Goal: Task Accomplishment & Management: Use online tool/utility

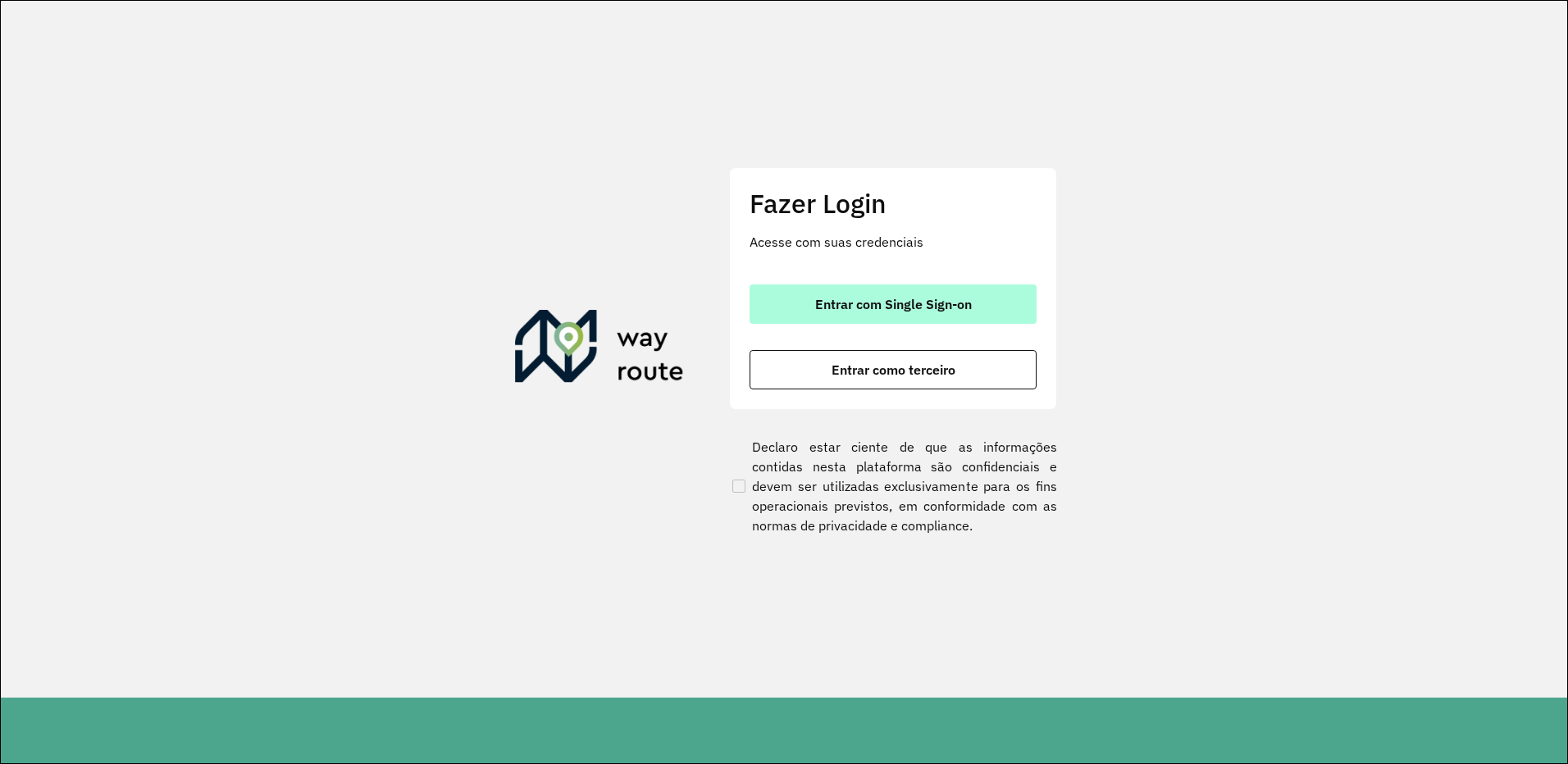
click at [870, 289] on button "Entrar com Single Sign-on" at bounding box center [893, 304] width 287 height 39
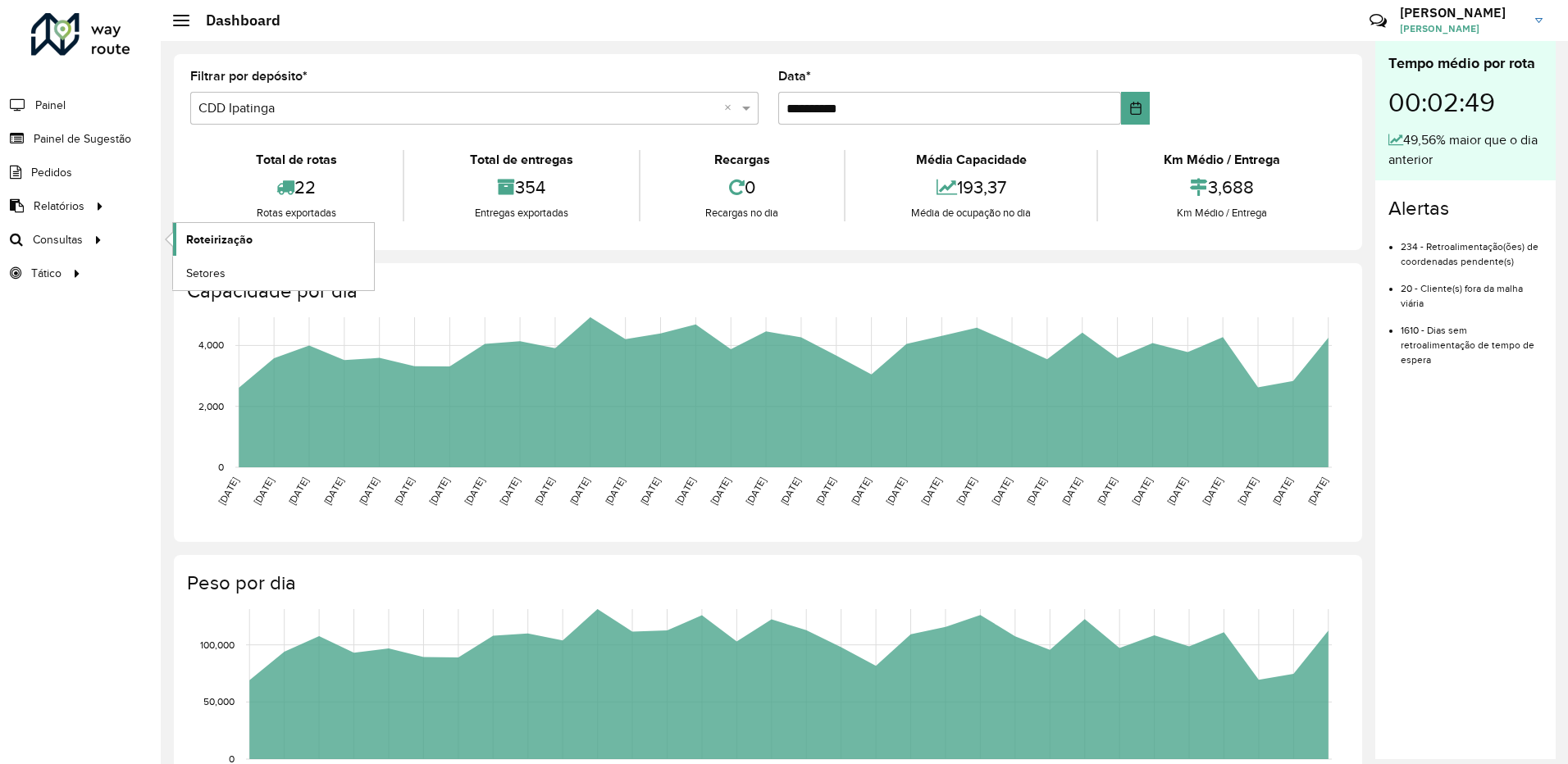
click at [293, 243] on link "Roteirização" at bounding box center [273, 239] width 201 height 32
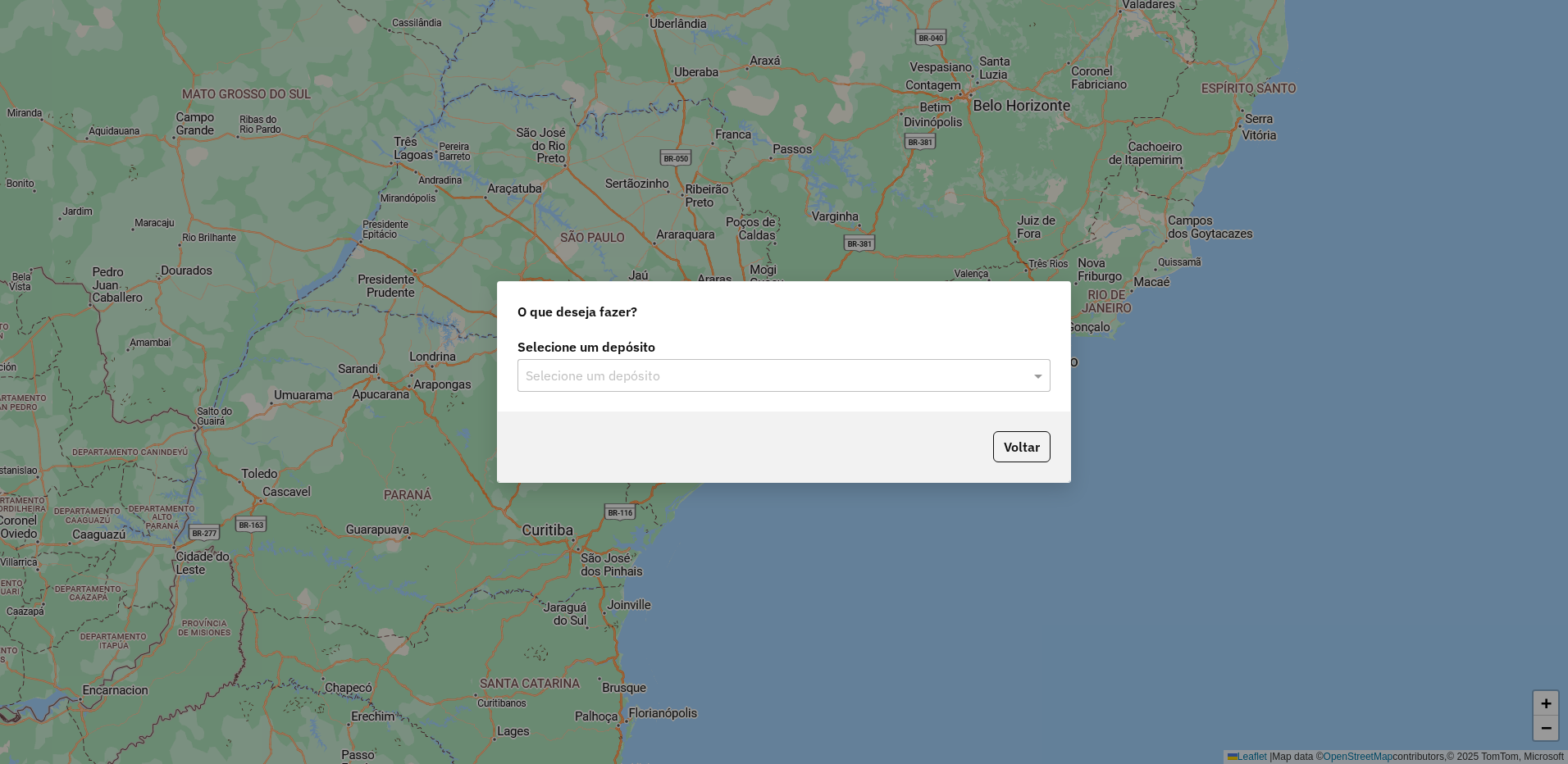
click at [714, 375] on input "text" at bounding box center [767, 376] width 484 height 20
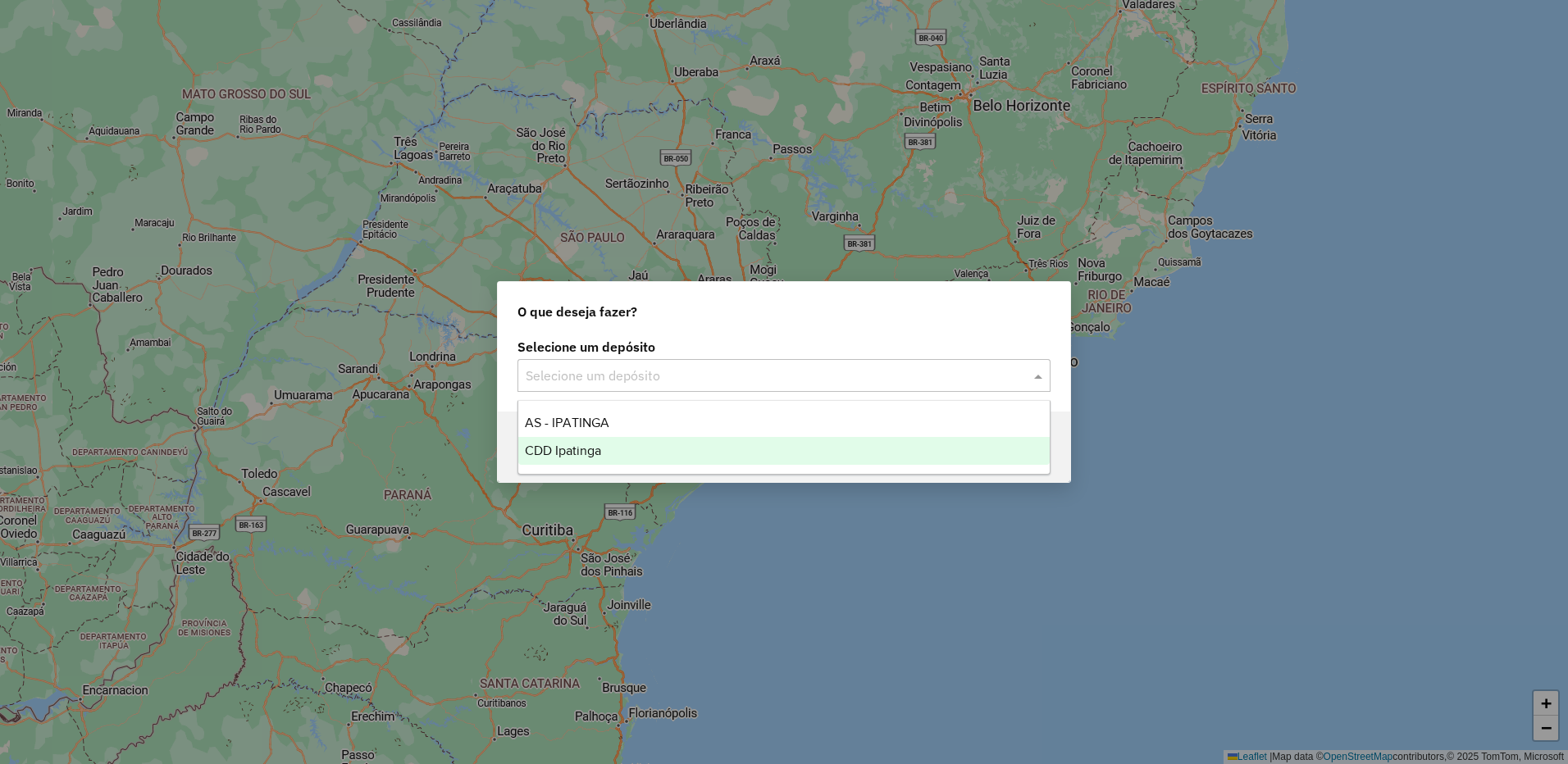
click at [611, 458] on div "CDD Ipatinga" at bounding box center [784, 451] width 531 height 27
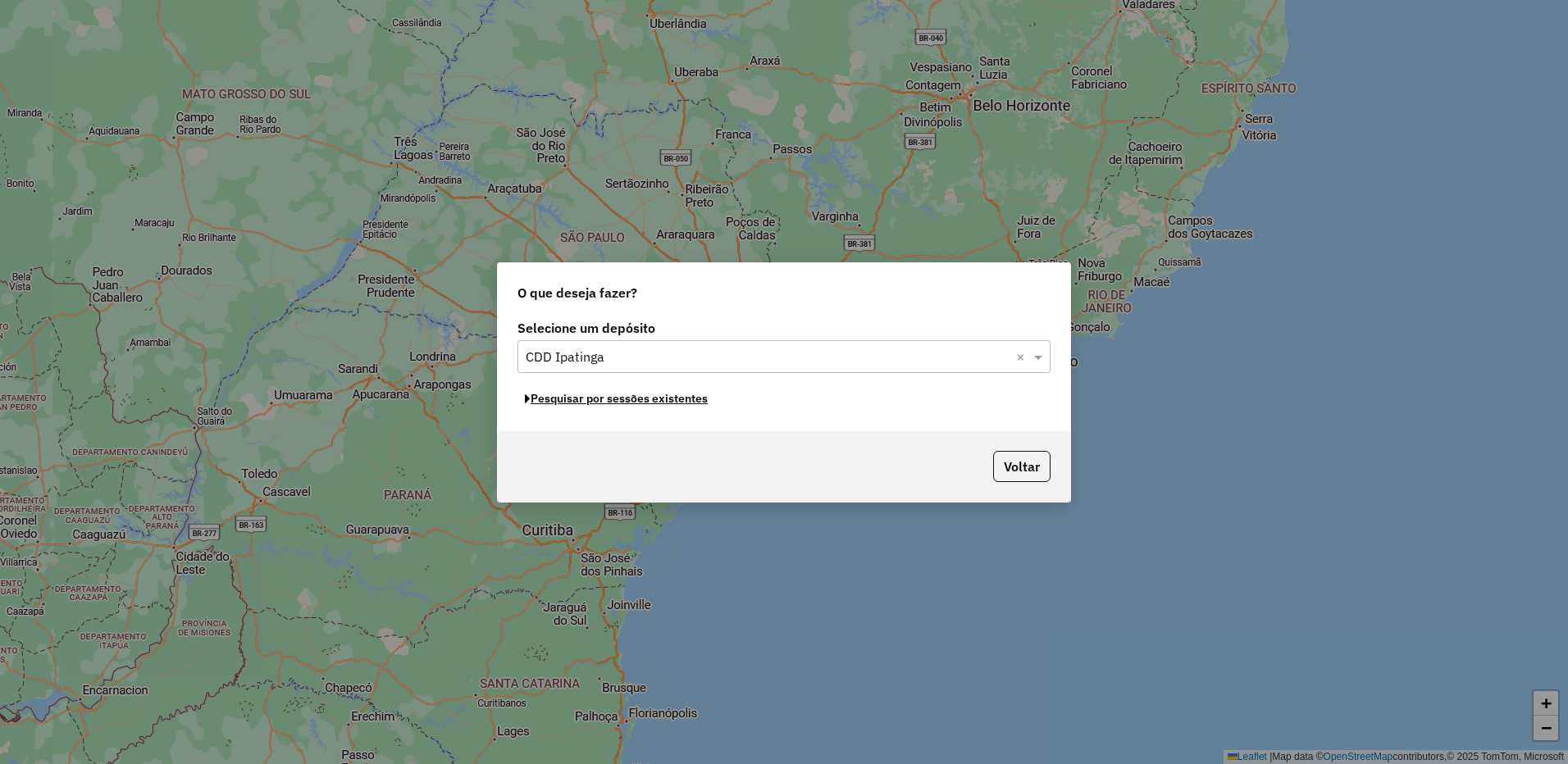
click at [683, 407] on button "Pesquisar por sessões existentes" at bounding box center [616, 399] width 198 height 25
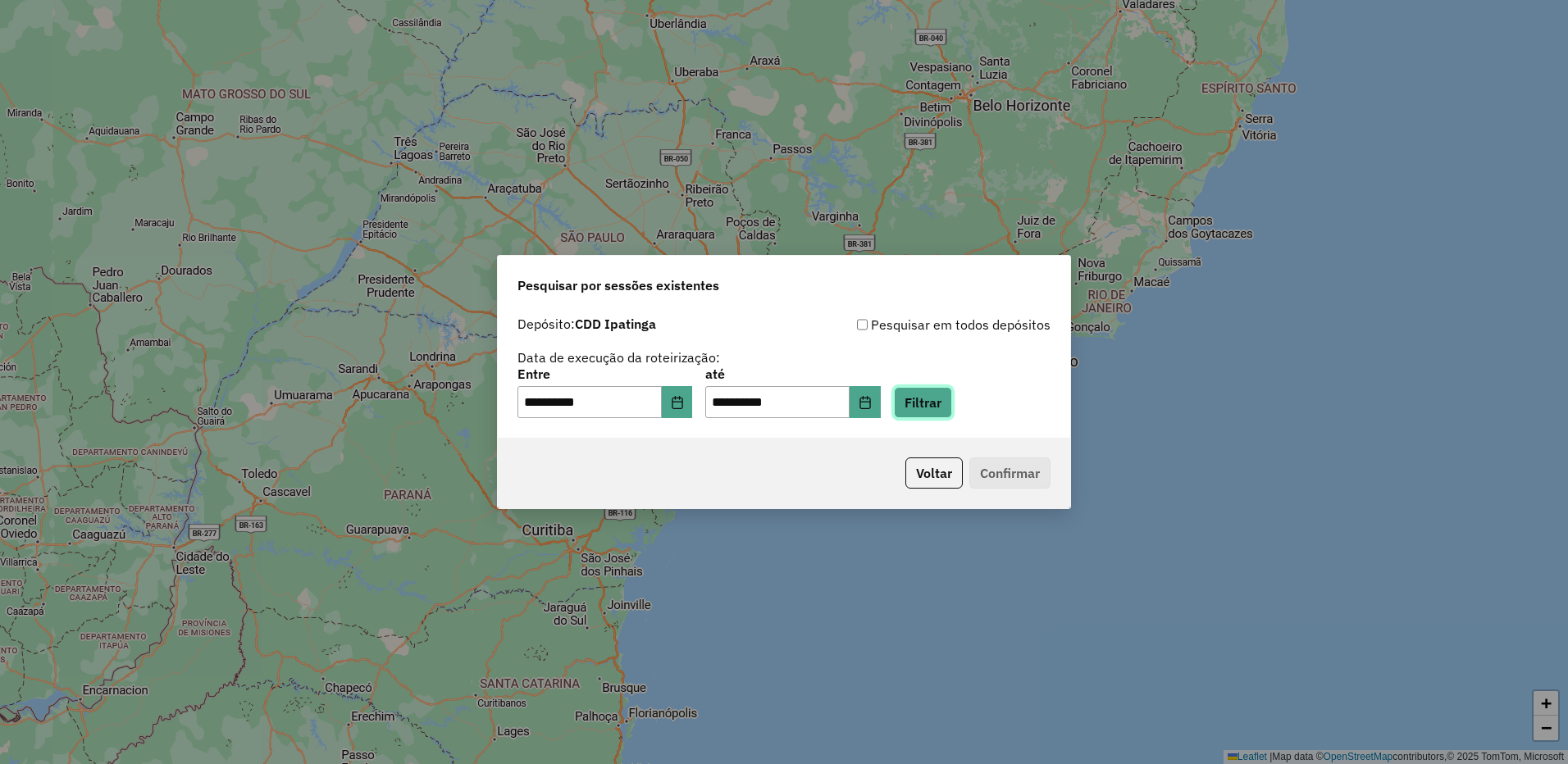
click at [940, 413] on button "Filtrar" at bounding box center [922, 403] width 58 height 31
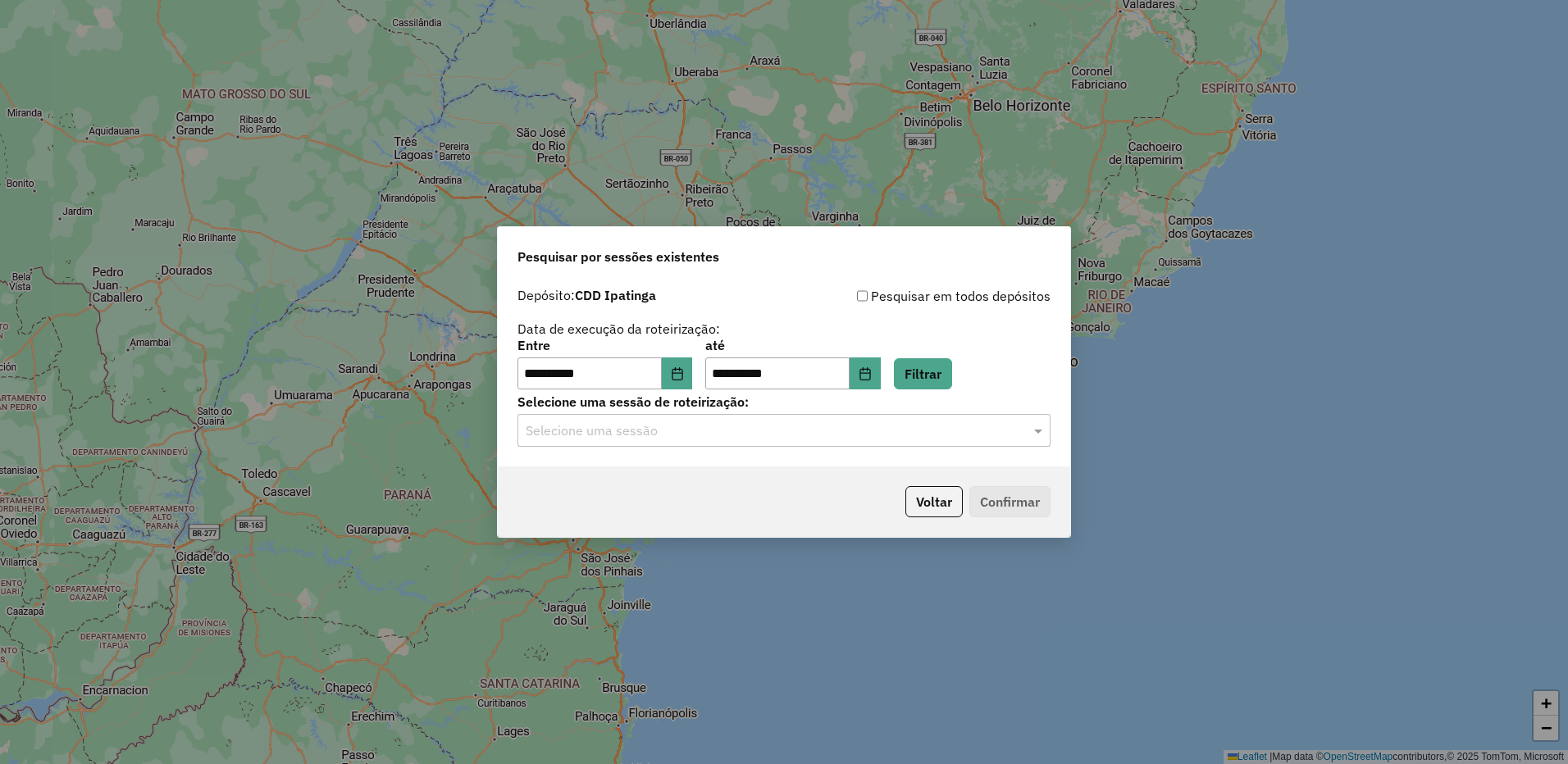
click at [780, 424] on input "text" at bounding box center [767, 431] width 484 height 20
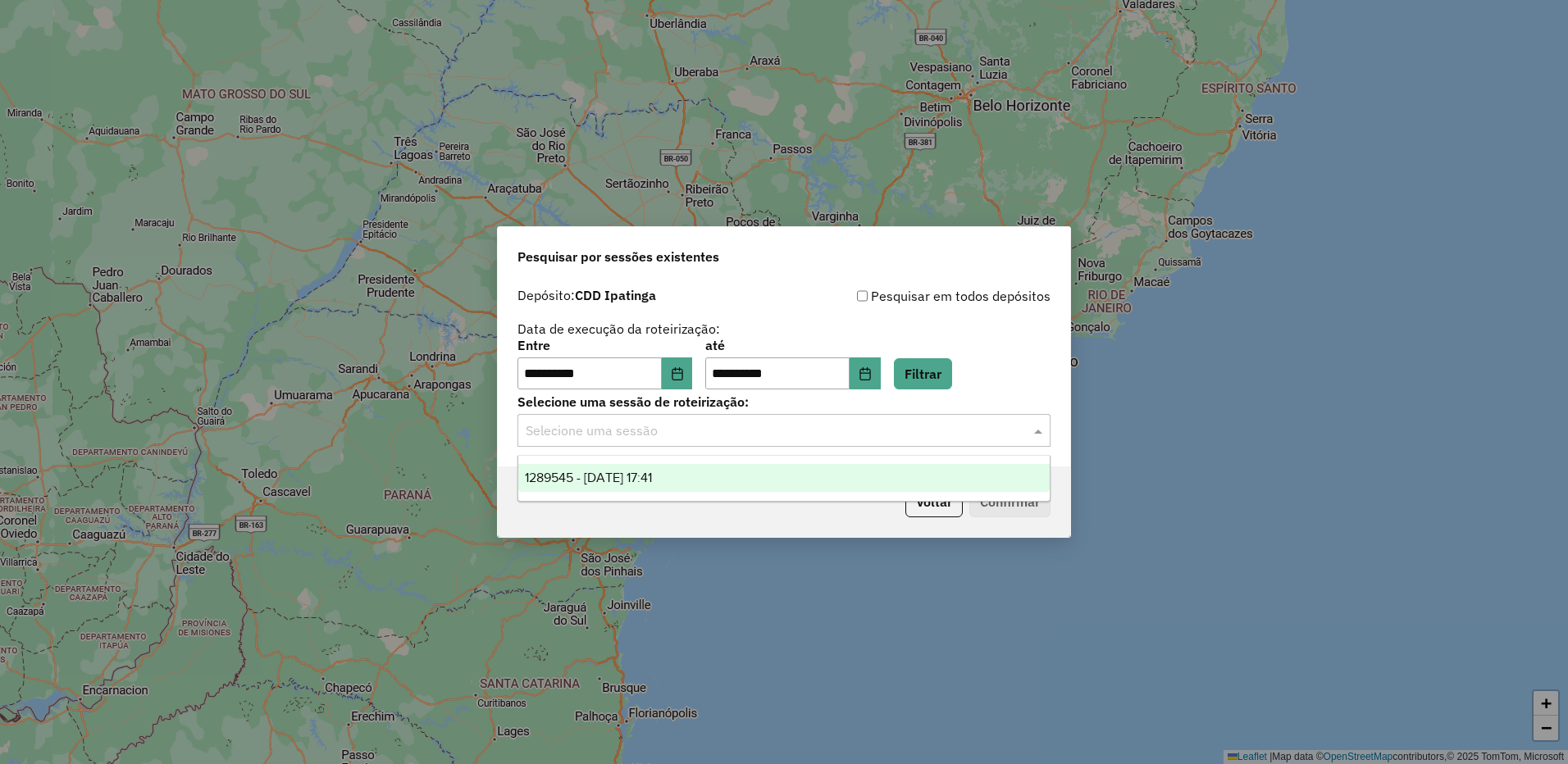
click at [652, 476] on span "1289545 - 07/10/2025 17:41" at bounding box center [588, 477] width 127 height 14
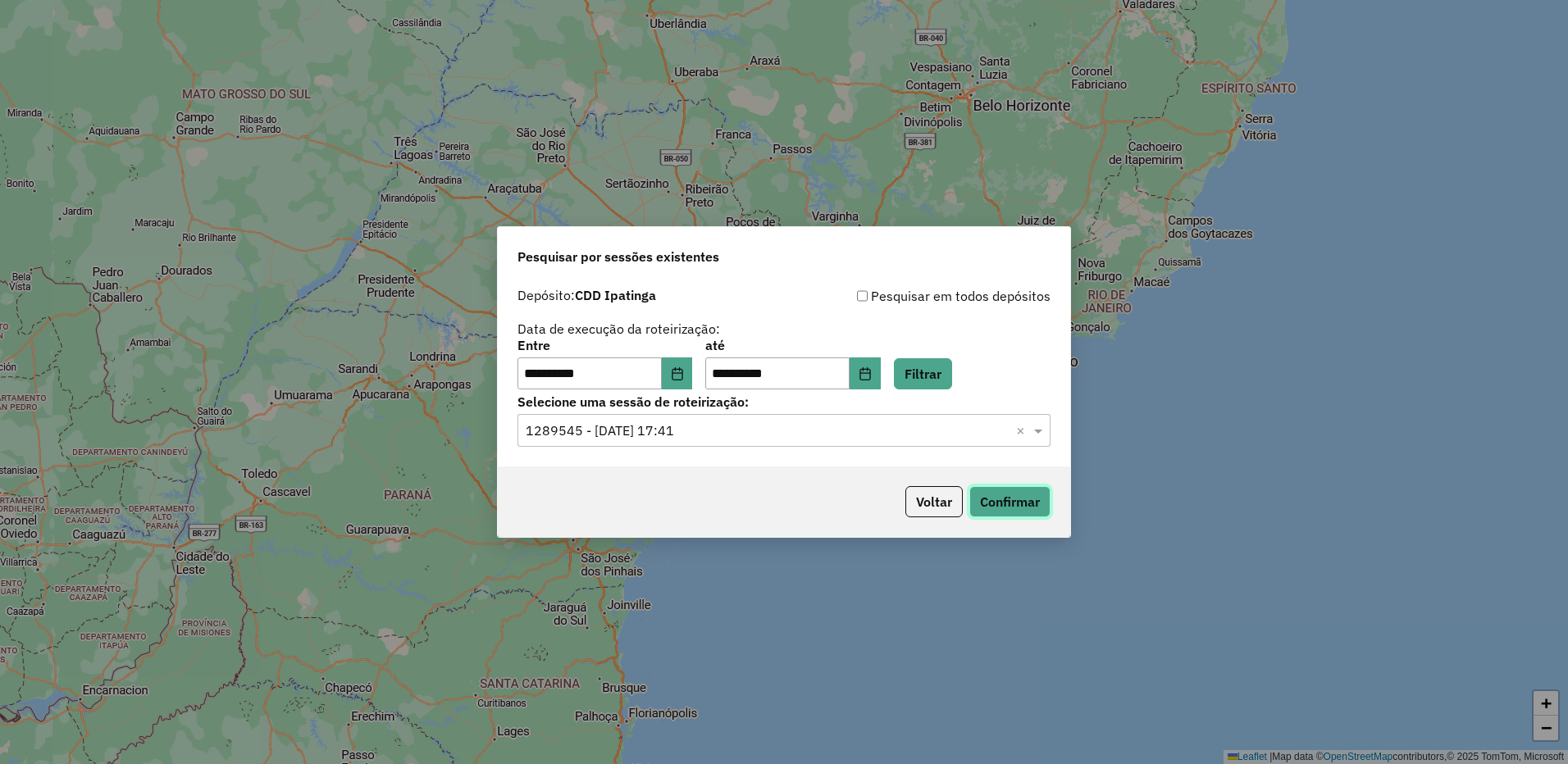
click at [1007, 503] on button "Confirmar" at bounding box center [1009, 501] width 81 height 31
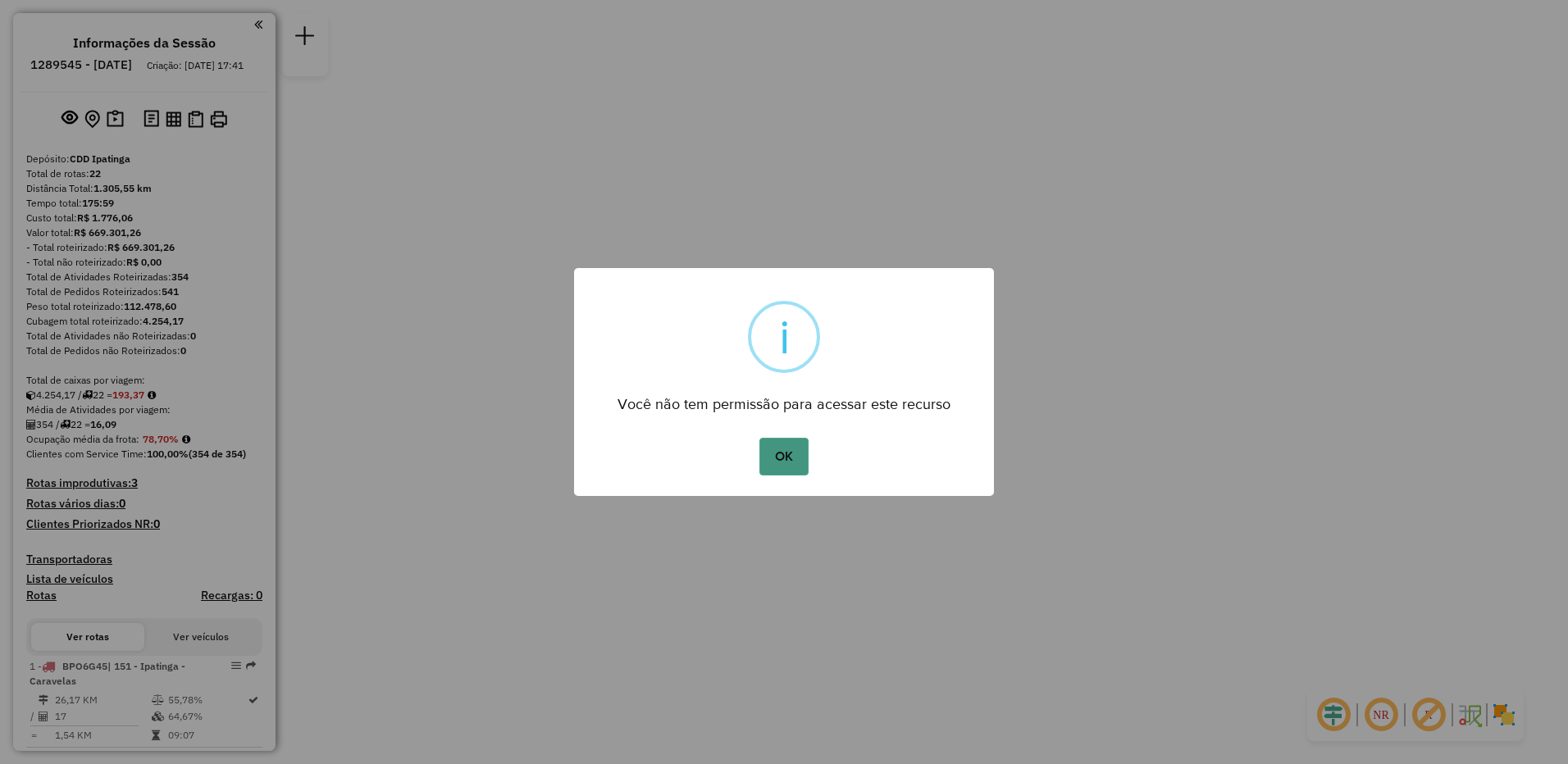
click at [778, 455] on button "OK" at bounding box center [783, 456] width 48 height 37
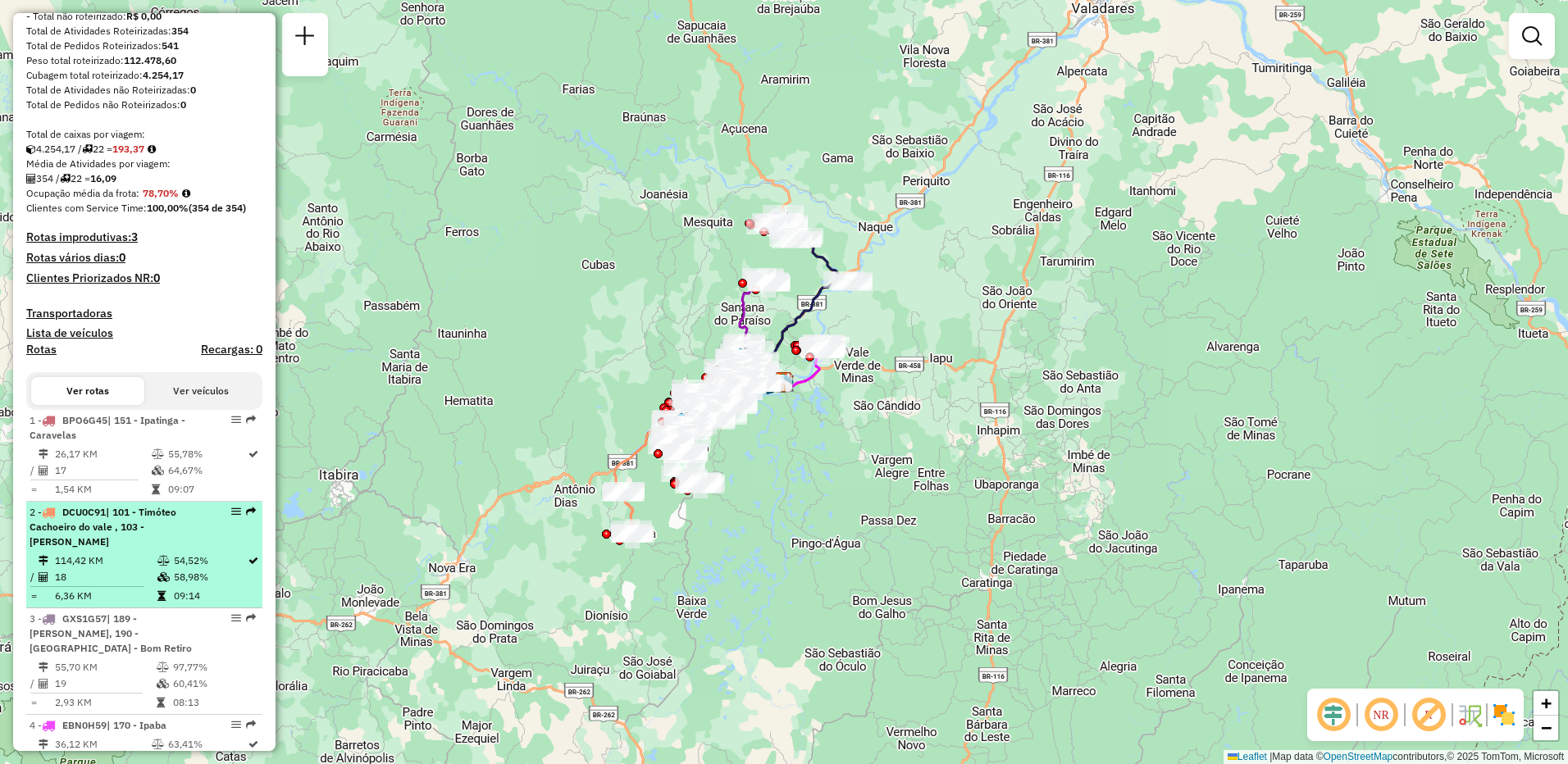
scroll to position [492, 0]
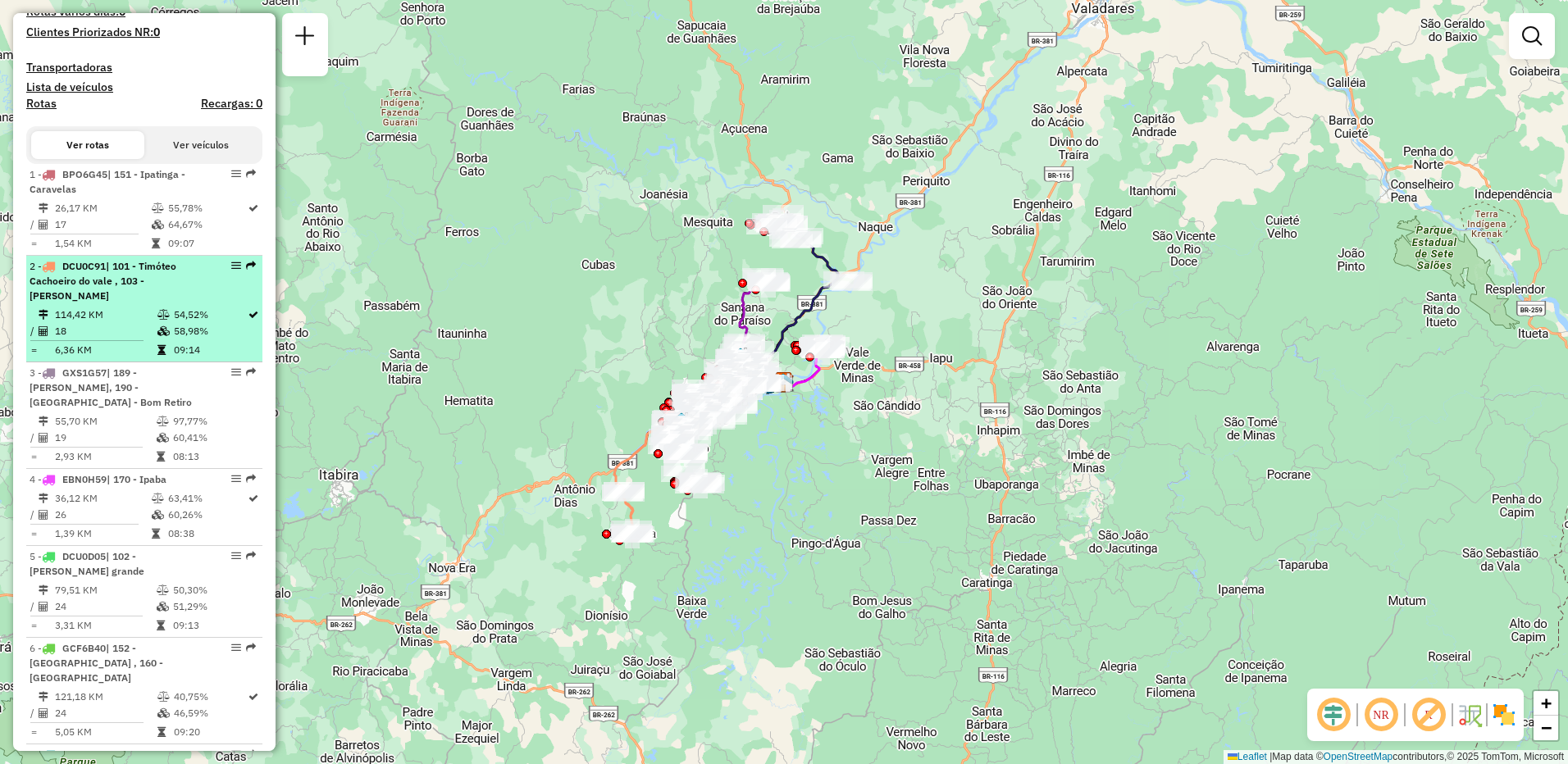
click at [144, 339] on td "18" at bounding box center [105, 331] width 103 height 17
select select "**********"
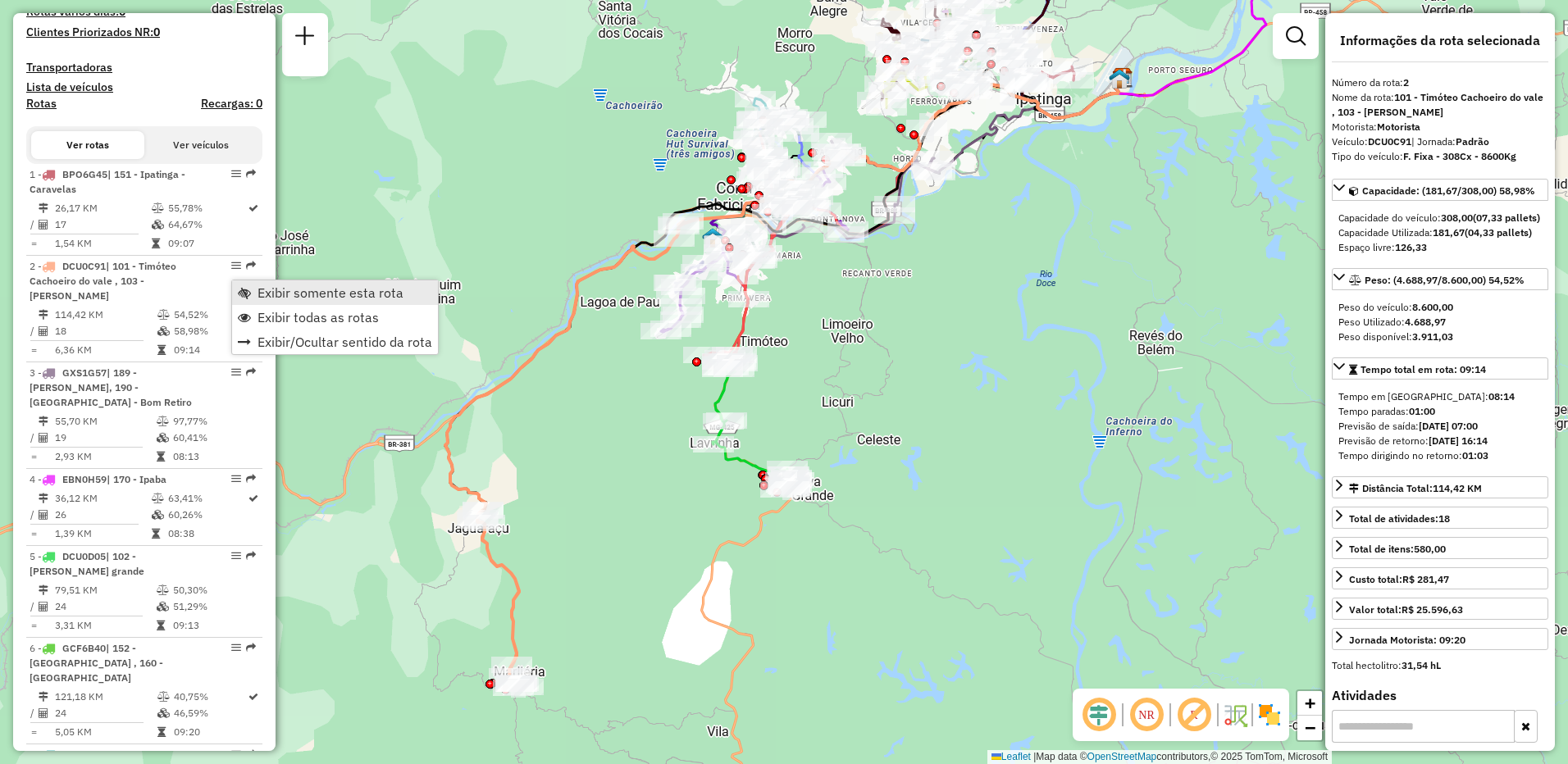
click at [270, 291] on span "Exibir somente esta rota" at bounding box center [330, 292] width 146 height 13
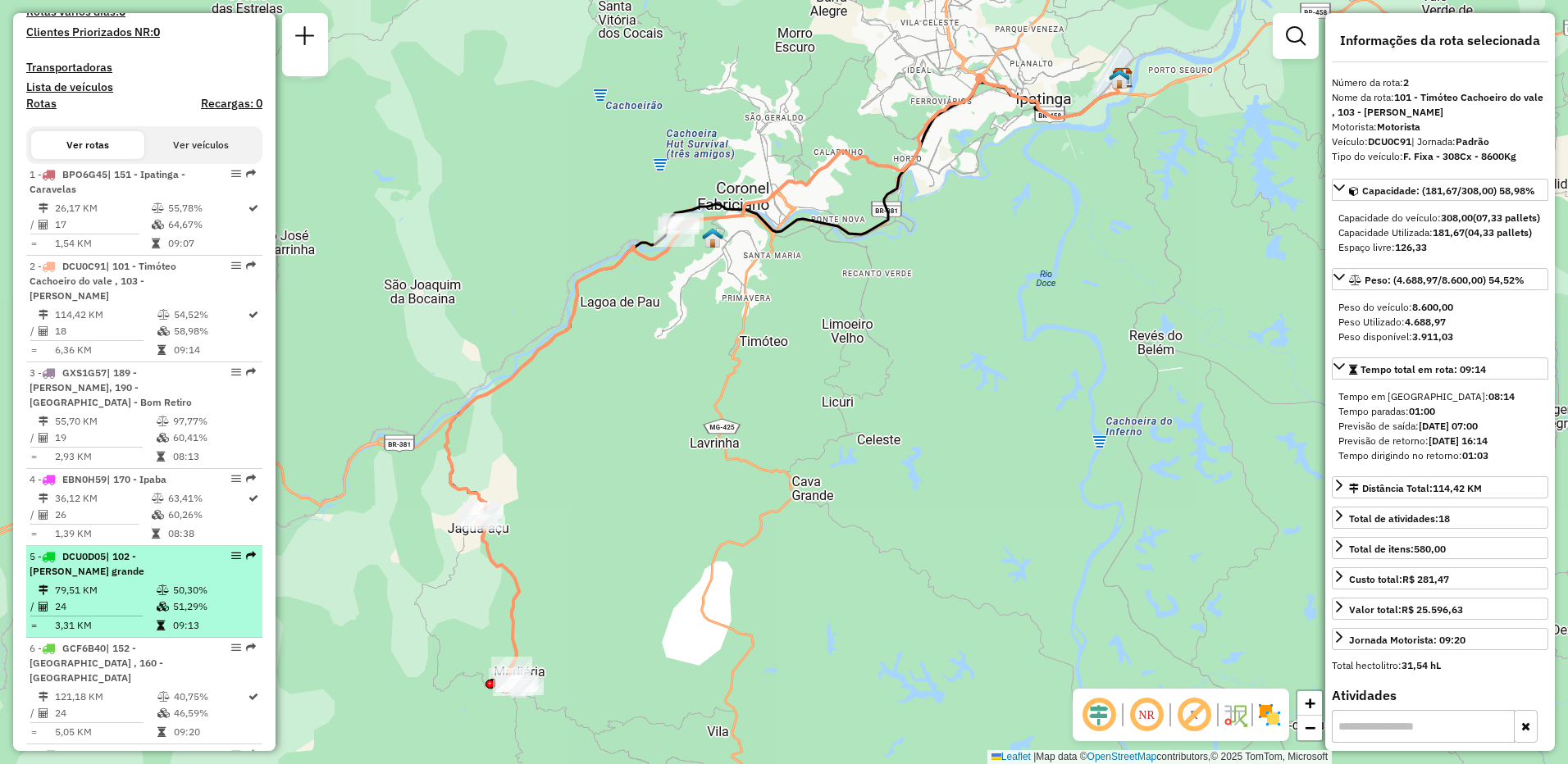
click at [183, 597] on td "50,30%" at bounding box center [214, 590] width 82 height 17
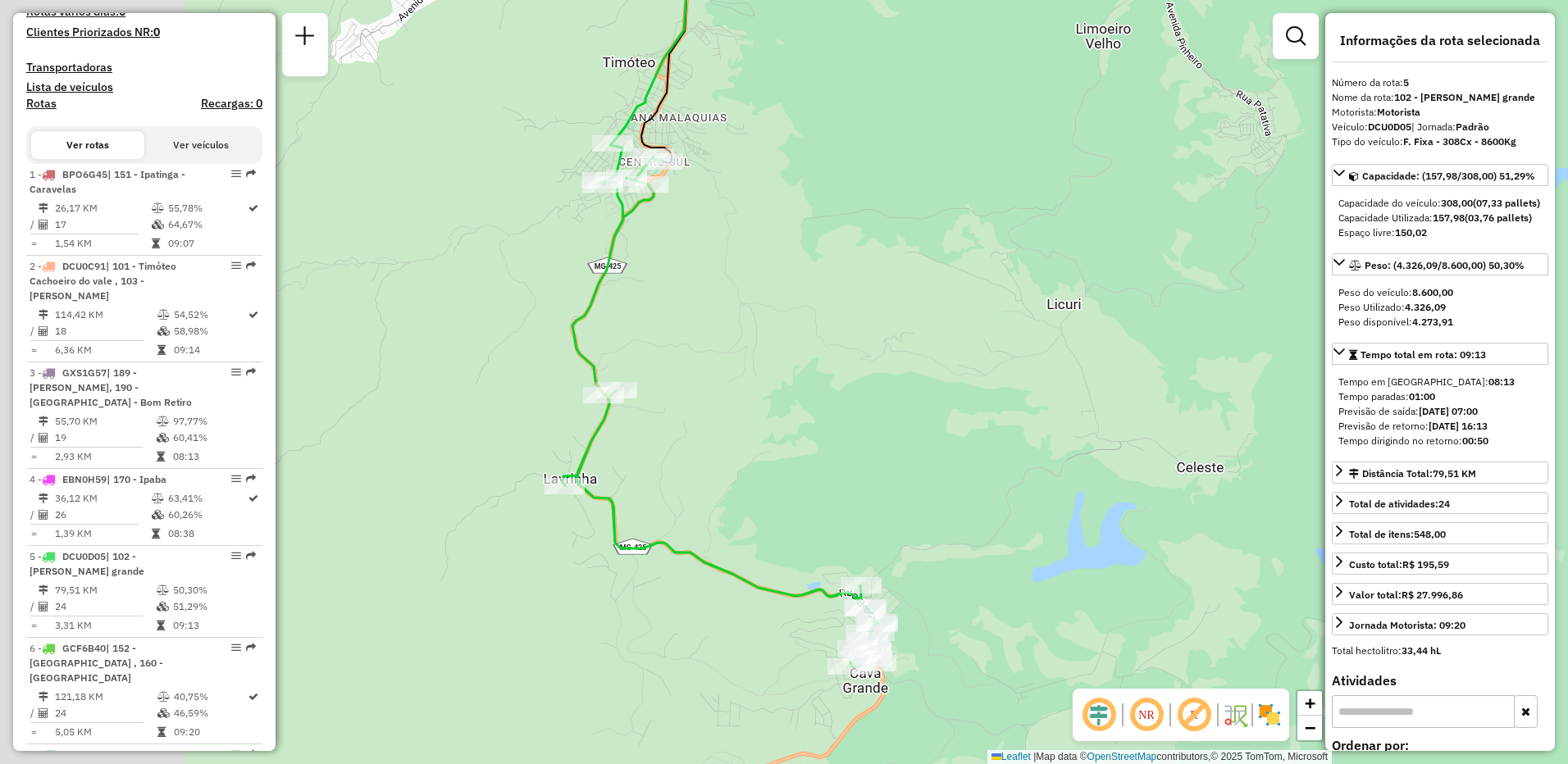
drag, startPoint x: 504, startPoint y: 380, endPoint x: 810, endPoint y: 368, distance: 306.2
click at [810, 368] on div "Janela de atendimento Grade de atendimento Capacidade Transportadoras Veículos …" at bounding box center [784, 382] width 1568 height 764
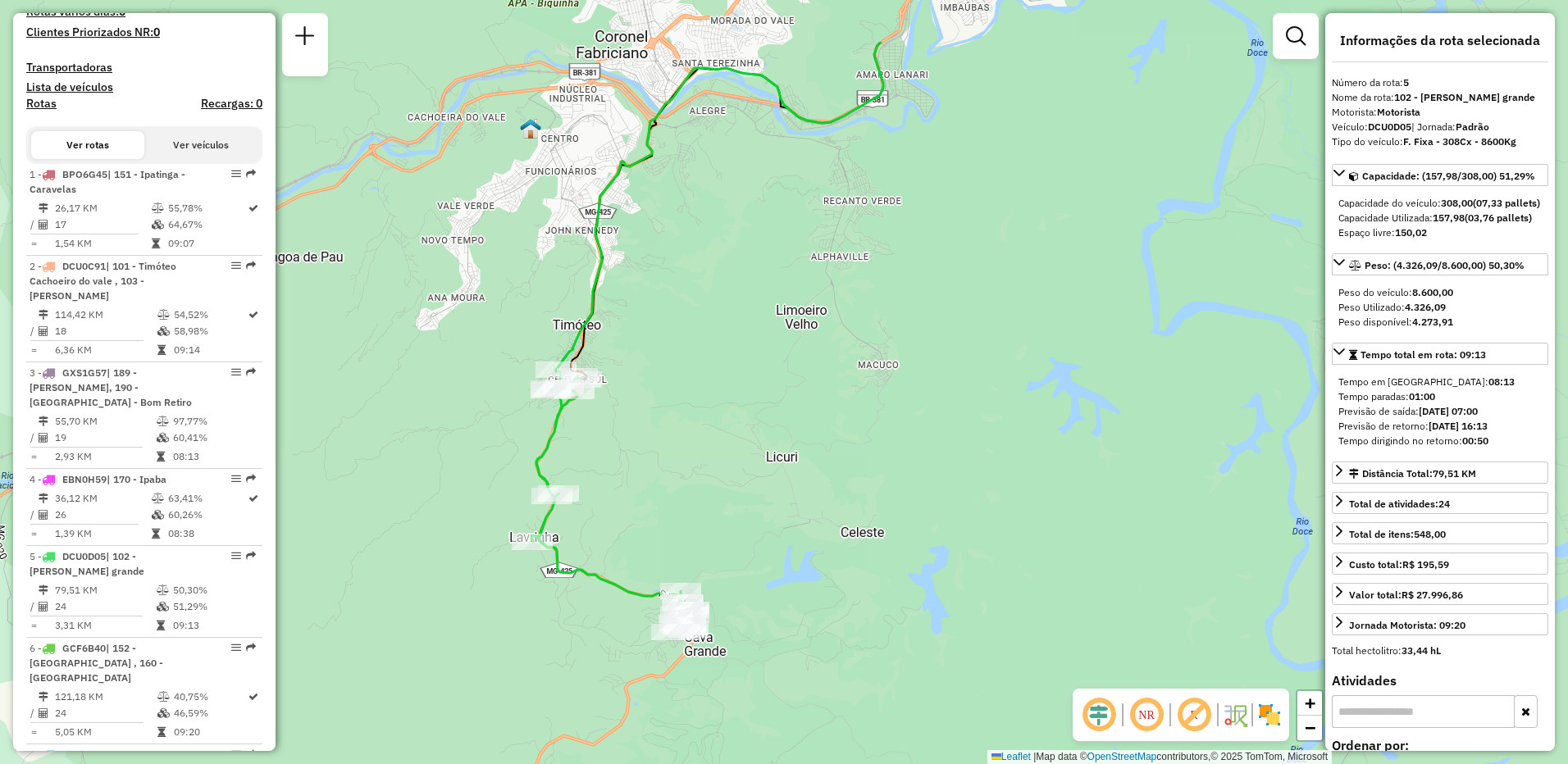
drag, startPoint x: 952, startPoint y: 381, endPoint x: 820, endPoint y: 499, distance: 177.1
click at [820, 499] on div "Janela de atendimento Grade de atendimento Capacidade Transportadoras Veículos …" at bounding box center [784, 382] width 1568 height 764
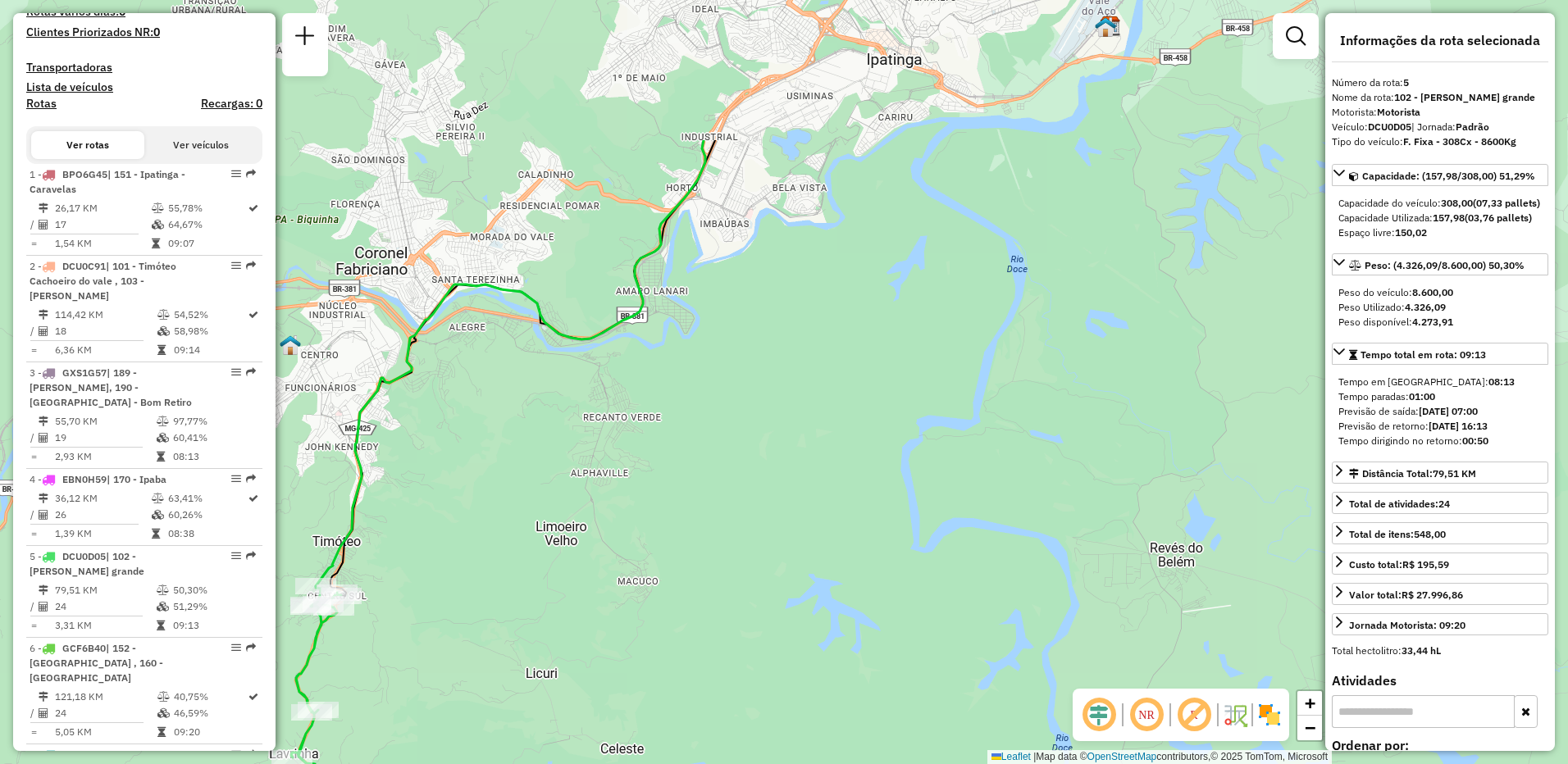
drag, startPoint x: 834, startPoint y: 424, endPoint x: 656, endPoint y: 596, distance: 247.5
click at [656, 609] on div "Janela de atendimento Grade de atendimento Capacidade Transportadoras Veículos …" at bounding box center [784, 382] width 1568 height 764
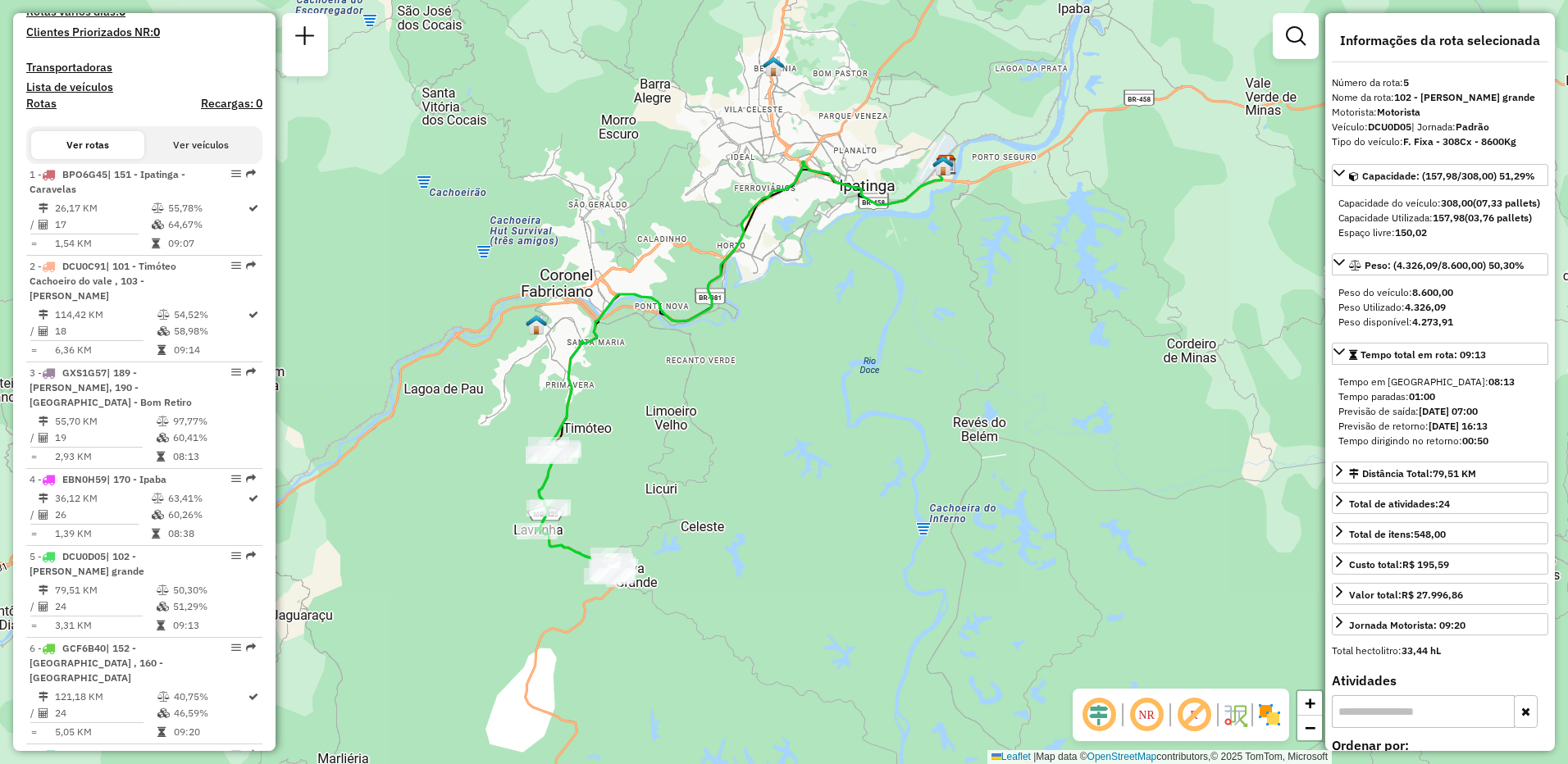
drag, startPoint x: 683, startPoint y: 543, endPoint x: 684, endPoint y: 444, distance: 99.0
click at [740, 421] on div "Janela de atendimento Grade de atendimento Capacidade Transportadoras Veículos …" at bounding box center [784, 382] width 1568 height 764
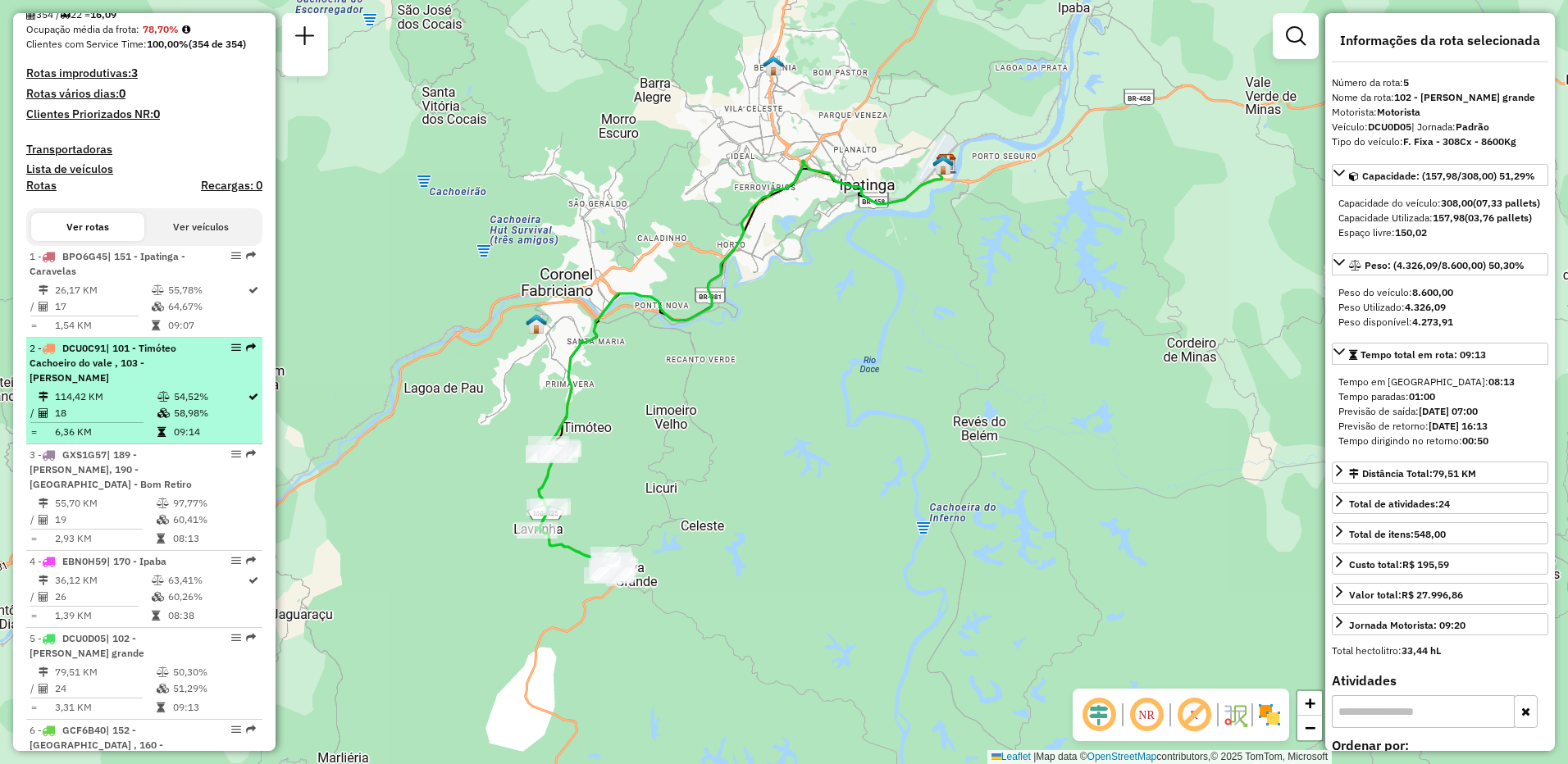
scroll to position [164, 0]
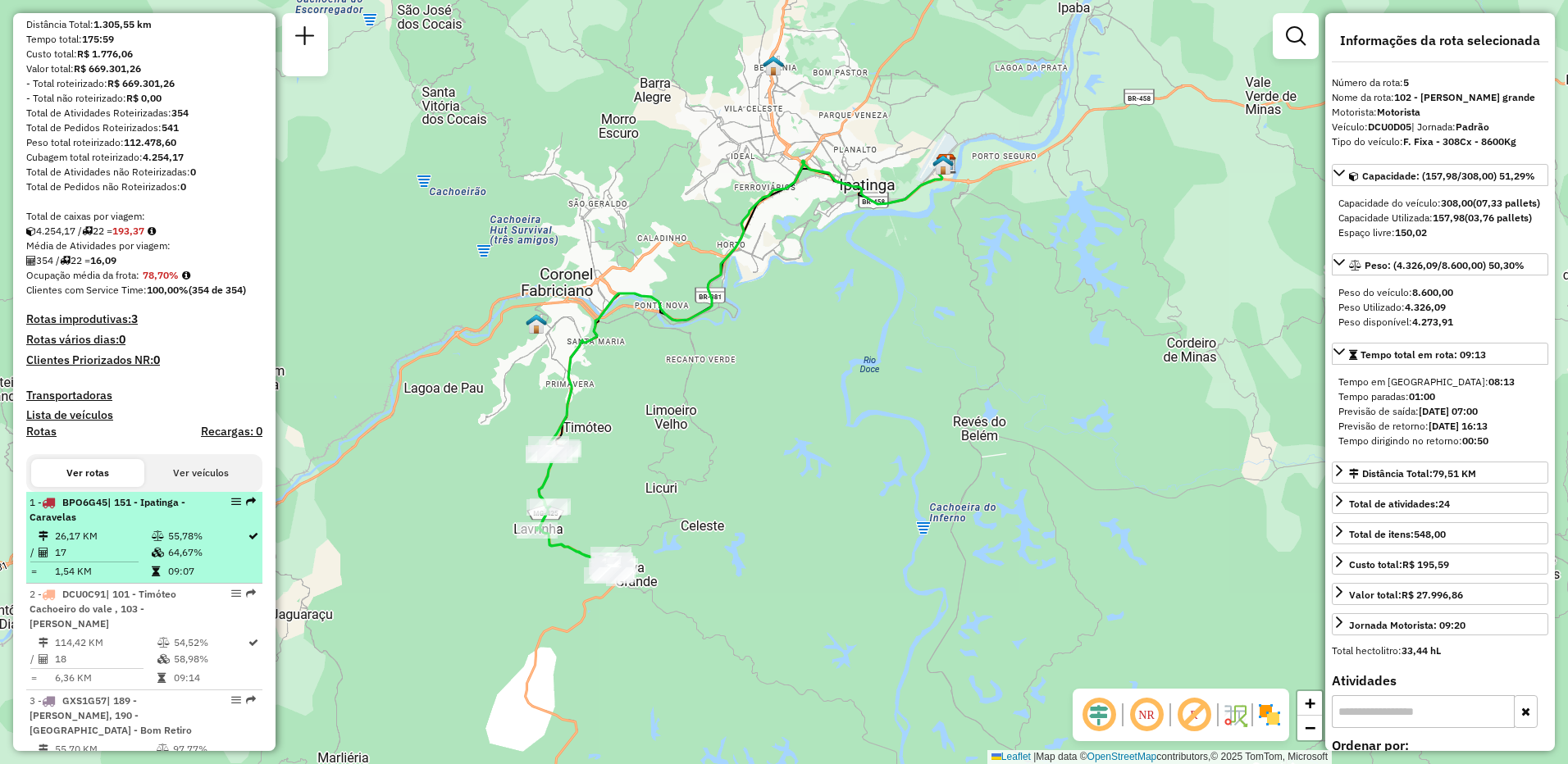
click at [136, 560] on td "17" at bounding box center [102, 551] width 97 height 17
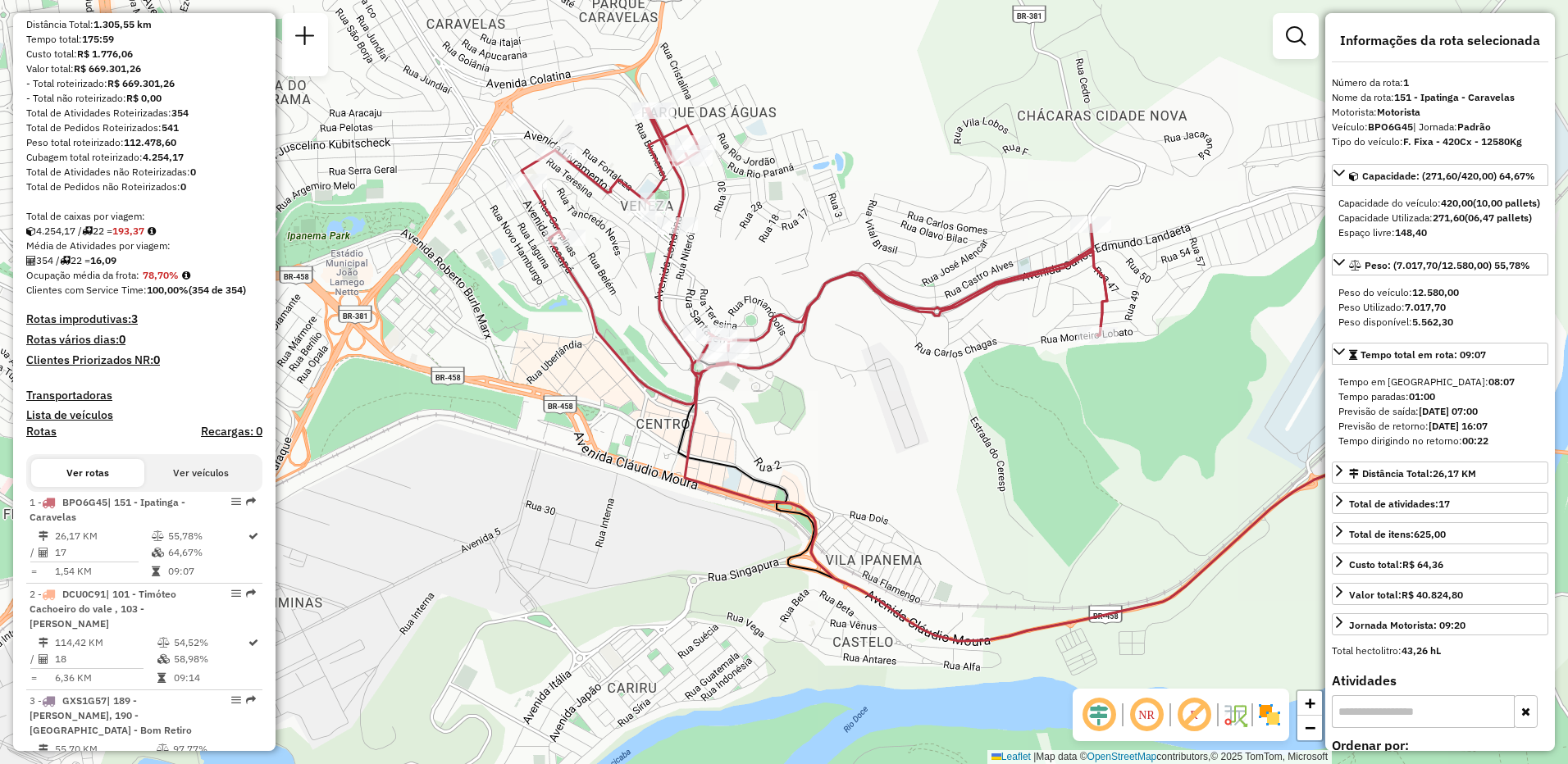
drag, startPoint x: 446, startPoint y: 519, endPoint x: 668, endPoint y: 512, distance: 222.1
click at [668, 512] on div "Janela de atendimento Grade de atendimento Capacidade Transportadoras Veículos …" at bounding box center [784, 382] width 1568 height 764
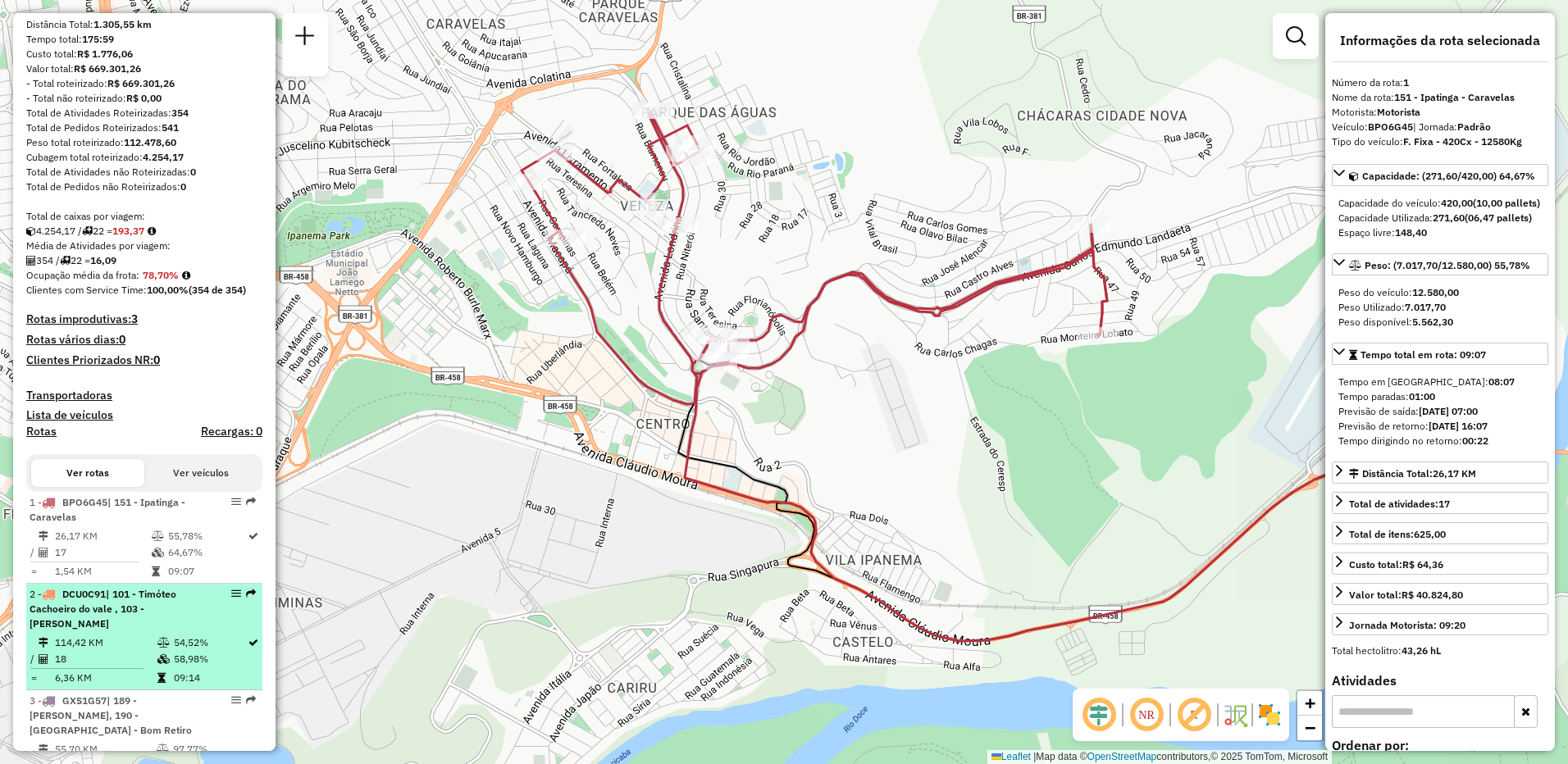
click at [171, 631] on div "2 - DCU0C91 | 101 - Timóteo Cachoeiro do vale , 103 - Marlielia Jaguaraçu" at bounding box center [116, 608] width 173 height 44
